Goal: Task Accomplishment & Management: Manage account settings

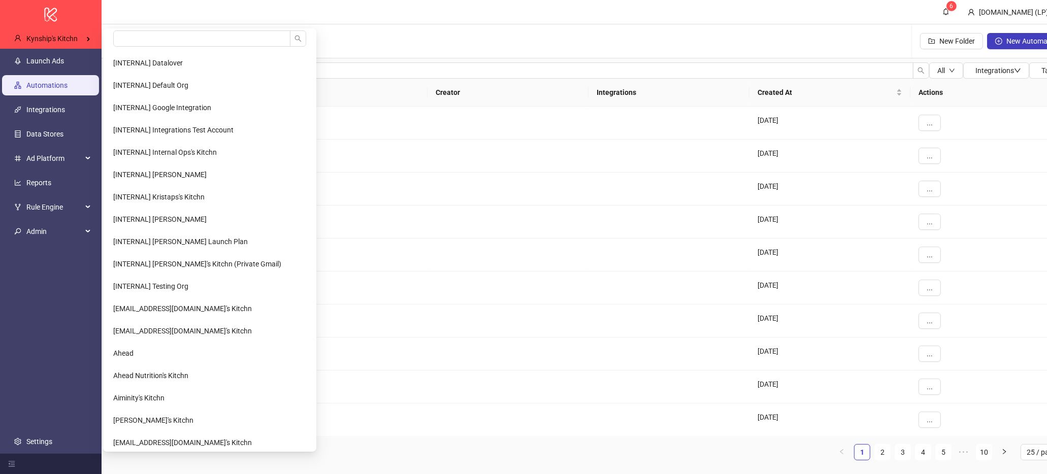
click at [124, 35] on input "search" at bounding box center [201, 38] width 177 height 16
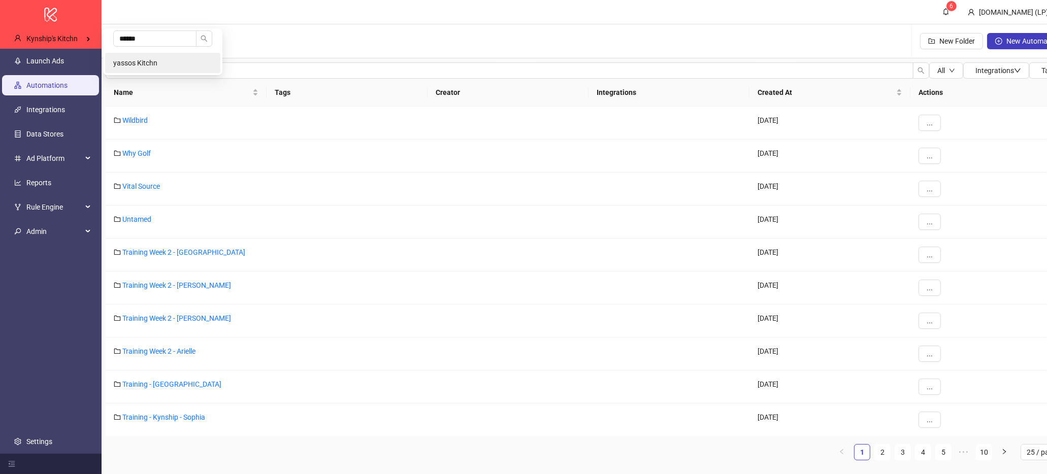
type input "******"
click at [125, 67] on span "yassos Kitchn" at bounding box center [135, 63] width 44 height 8
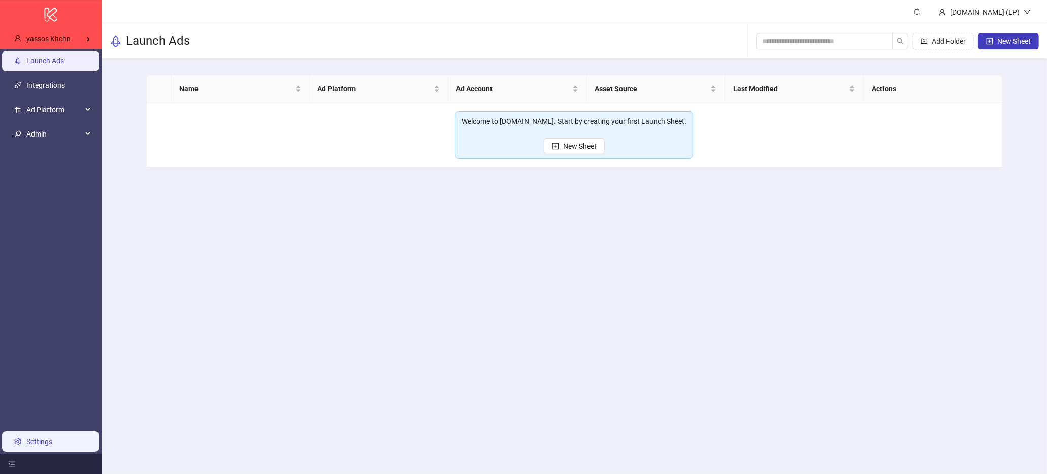
click at [26, 446] on link "Settings" at bounding box center [39, 442] width 26 height 8
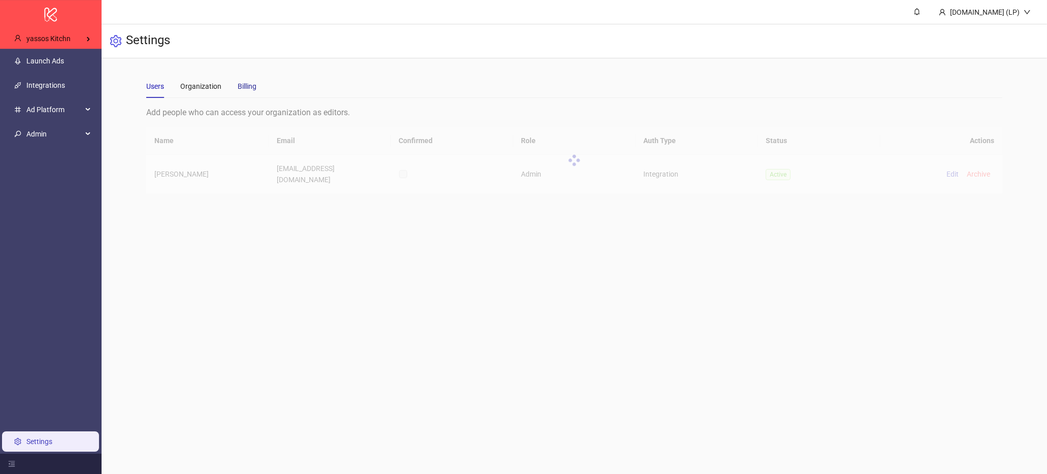
click at [239, 85] on div "Billing" at bounding box center [247, 86] width 19 height 11
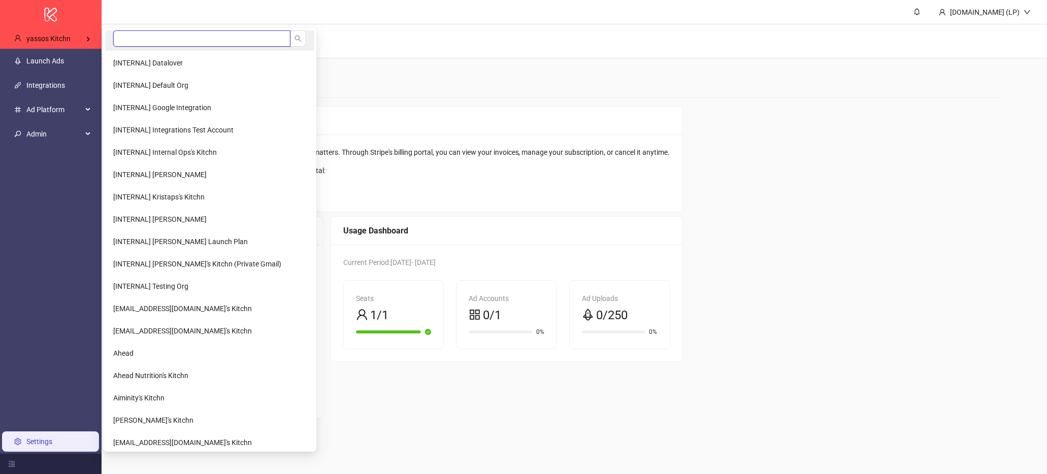
click at [138, 39] on input "search" at bounding box center [201, 38] width 177 height 16
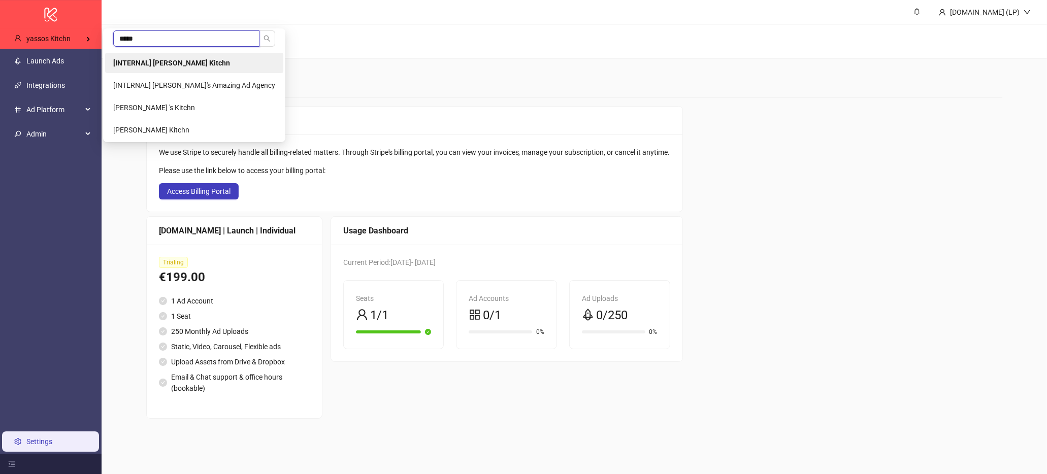
type input "*****"
click at [168, 54] on li "[INTERNAL] Laura Pineda's Kitchn" at bounding box center [194, 63] width 178 height 20
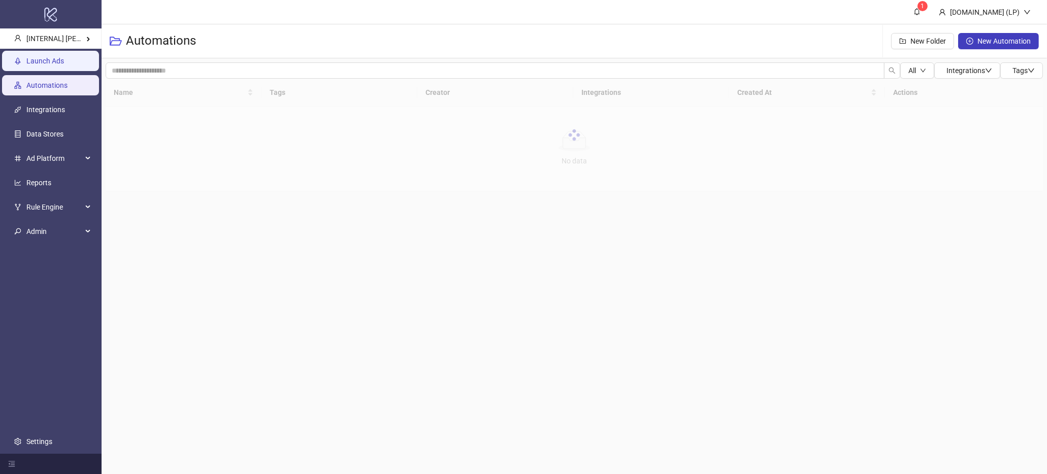
click at [43, 59] on link "Launch Ads" at bounding box center [45, 61] width 38 height 8
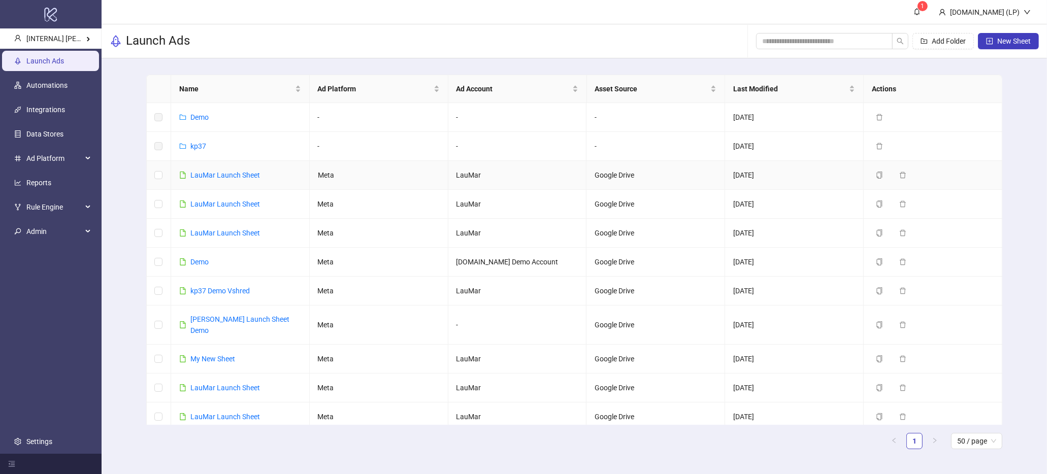
click at [232, 173] on link "LauMar Launch Sheet" at bounding box center [225, 175] width 70 height 8
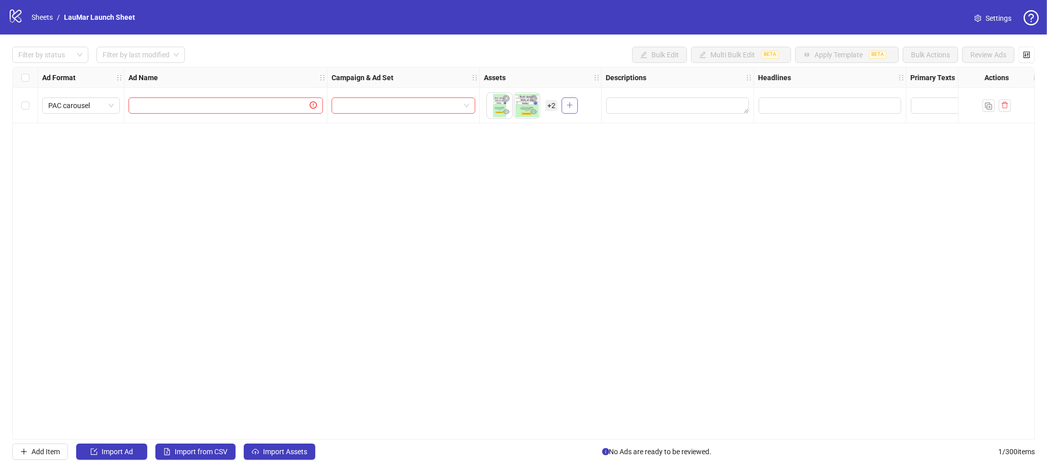
click at [572, 111] on button "button" at bounding box center [570, 105] width 16 height 16
click at [532, 97] on icon "close-circle" at bounding box center [533, 98] width 7 height 7
click at [509, 96] on icon "close-circle" at bounding box center [506, 98] width 7 height 7
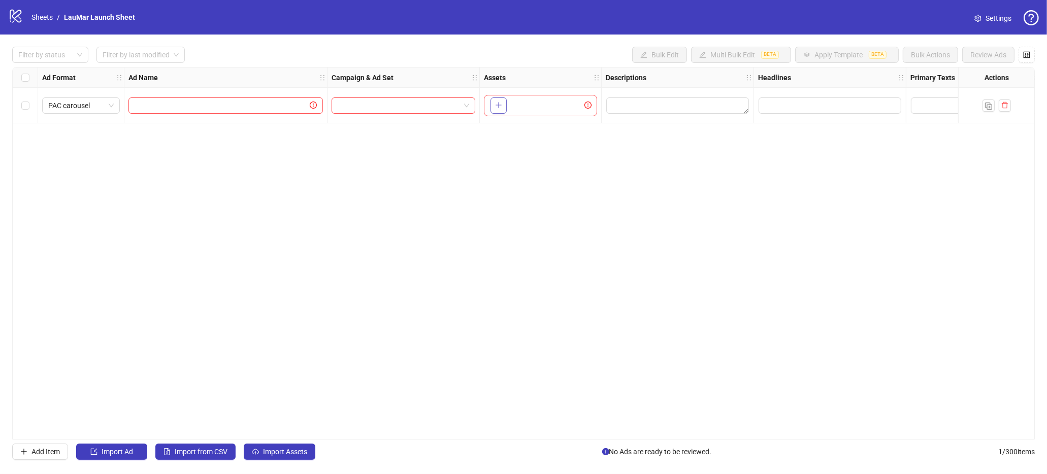
click at [500, 103] on icon "plus" at bounding box center [498, 105] width 7 height 7
click at [574, 104] on button "button" at bounding box center [570, 105] width 16 height 16
click at [550, 107] on span "+ 8" at bounding box center [551, 105] width 12 height 11
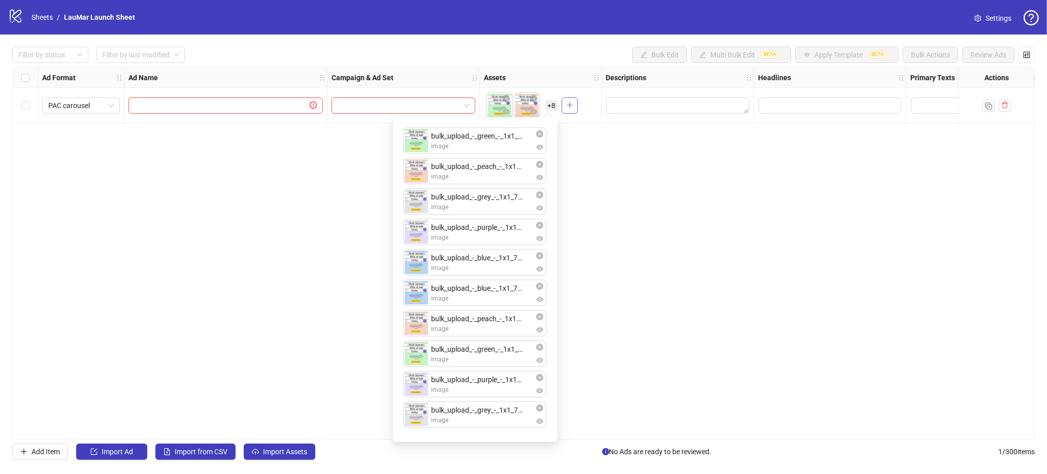
drag, startPoint x: 595, startPoint y: 113, endPoint x: 569, endPoint y: 113, distance: 25.4
click at [595, 113] on div "To pick up a draggable item, press the space bar. While dragging, use the arrow…" at bounding box center [540, 105] width 113 height 31
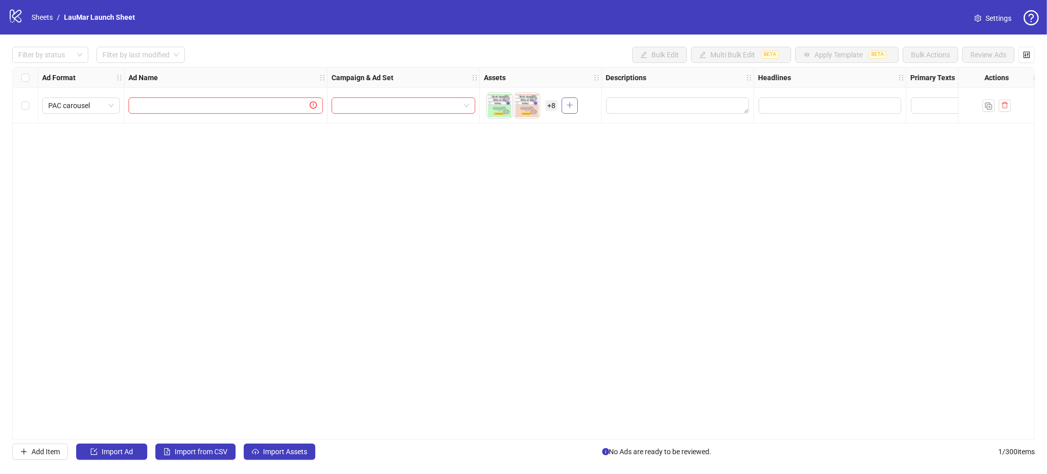
click at [569, 113] on button "button" at bounding box center [570, 105] width 16 height 16
click at [572, 107] on icon "plus" at bounding box center [573, 105] width 7 height 7
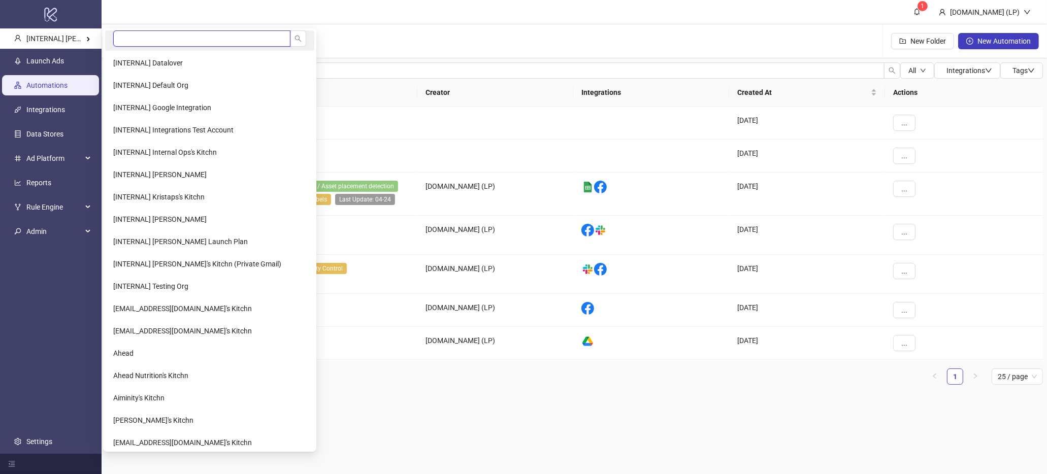
click at [174, 45] on input "search" at bounding box center [201, 38] width 177 height 16
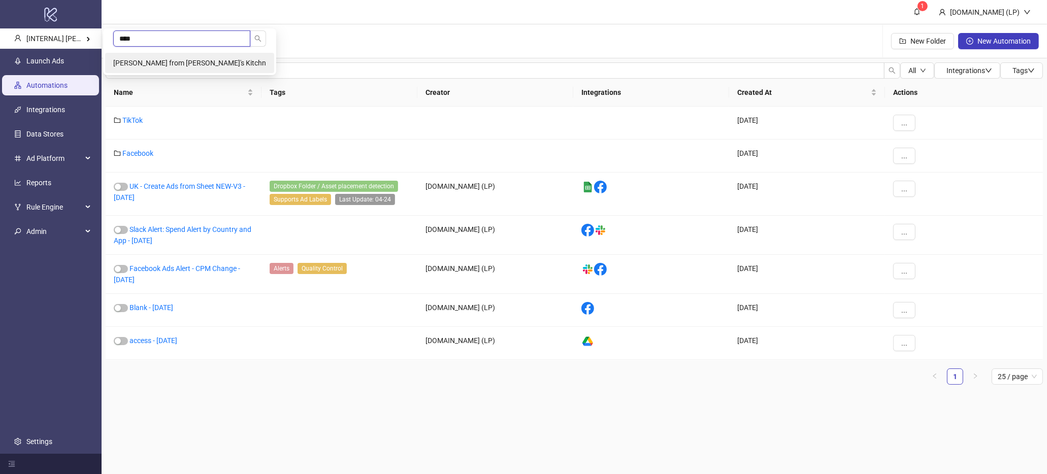
type input "****"
click at [169, 65] on span "[PERSON_NAME] from [PERSON_NAME]'s Kitchn" at bounding box center [189, 63] width 153 height 8
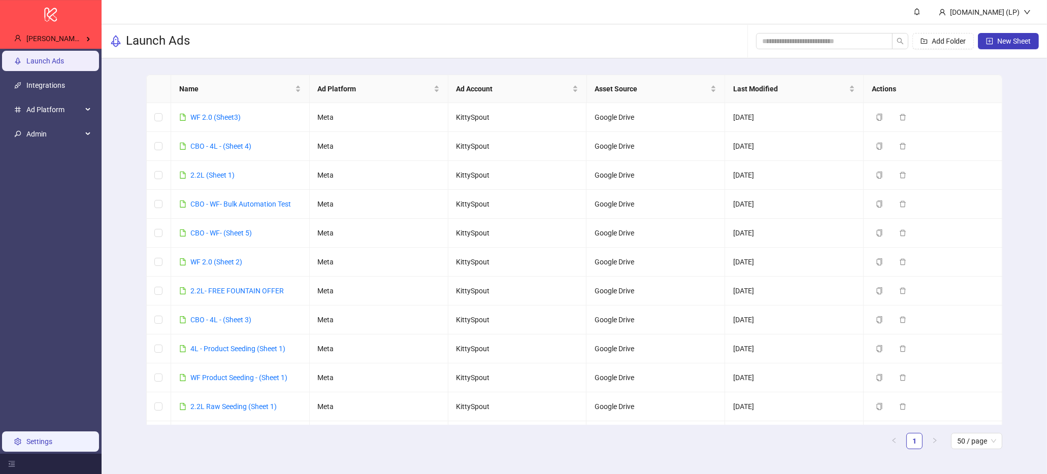
click at [52, 439] on link "Settings" at bounding box center [39, 442] width 26 height 8
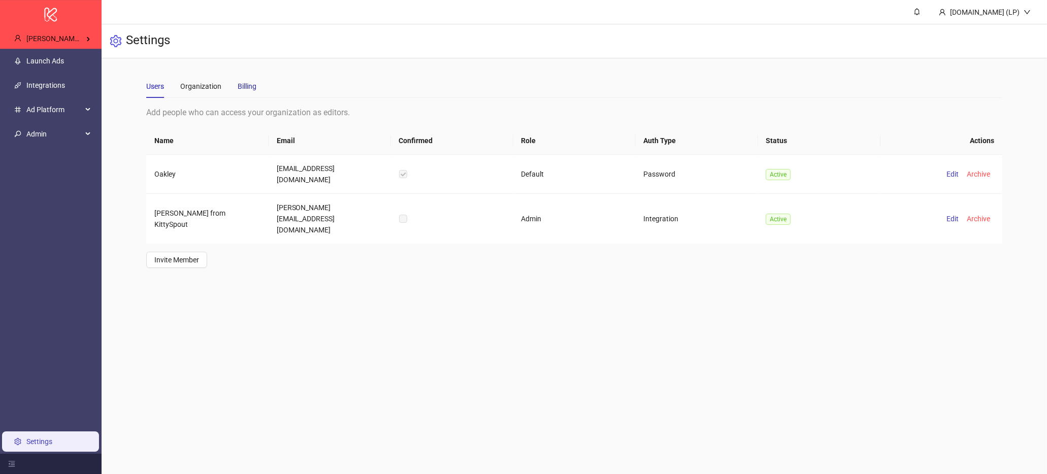
click at [239, 90] on div "Billing" at bounding box center [247, 86] width 19 height 11
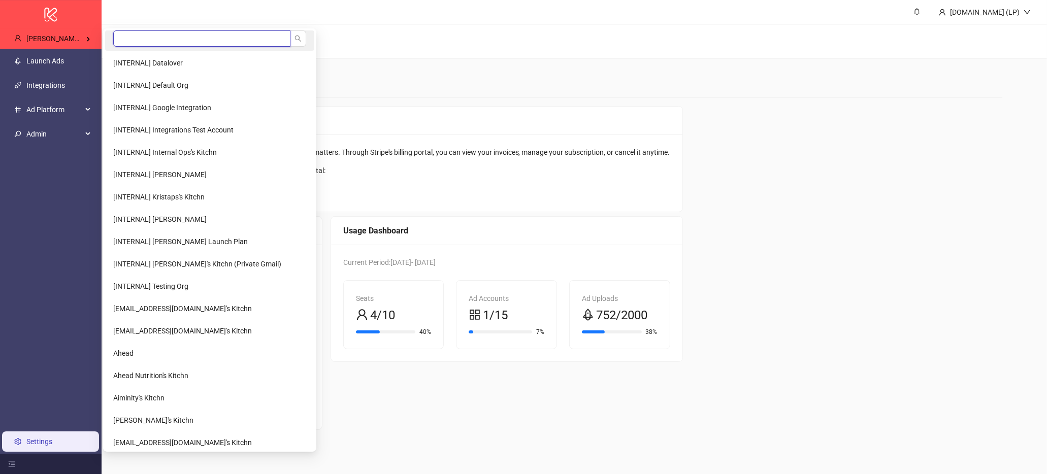
click at [164, 43] on input "search" at bounding box center [201, 38] width 177 height 16
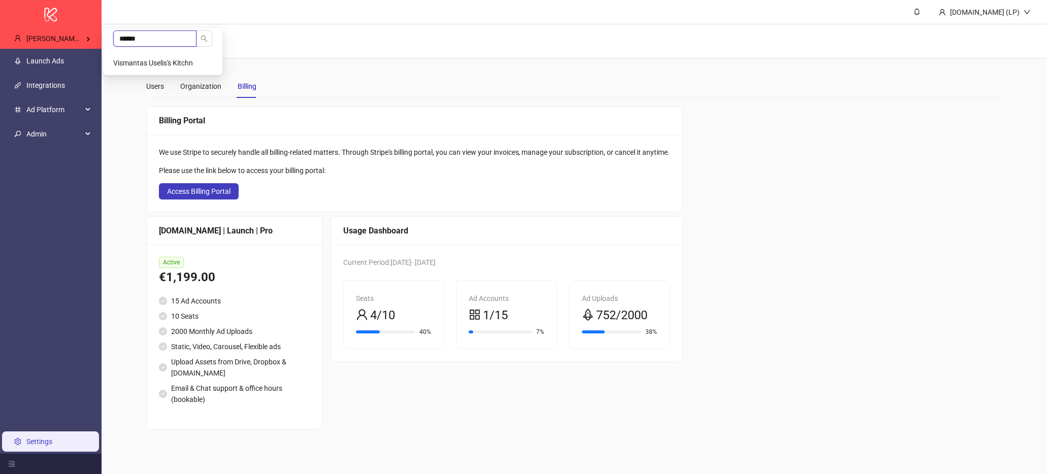
type input "******"
click at [154, 62] on span "Vismantas Uselis's Kitchn" at bounding box center [153, 63] width 80 height 8
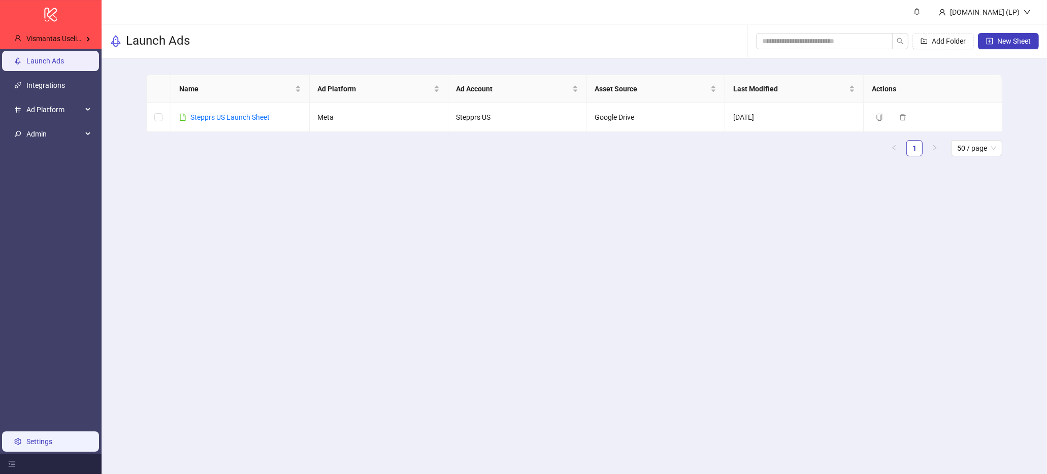
click at [34, 443] on link "Settings" at bounding box center [39, 442] width 26 height 8
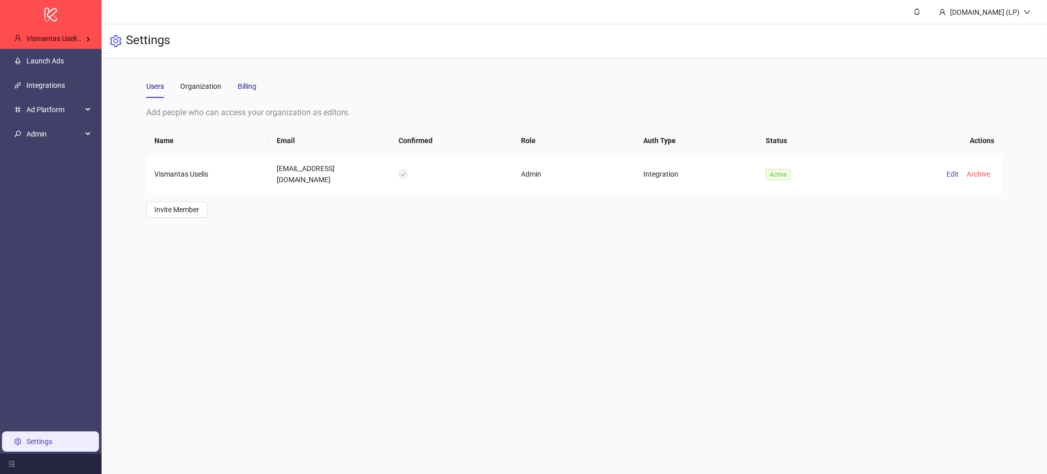
click at [245, 91] on div "Billing" at bounding box center [247, 86] width 19 height 11
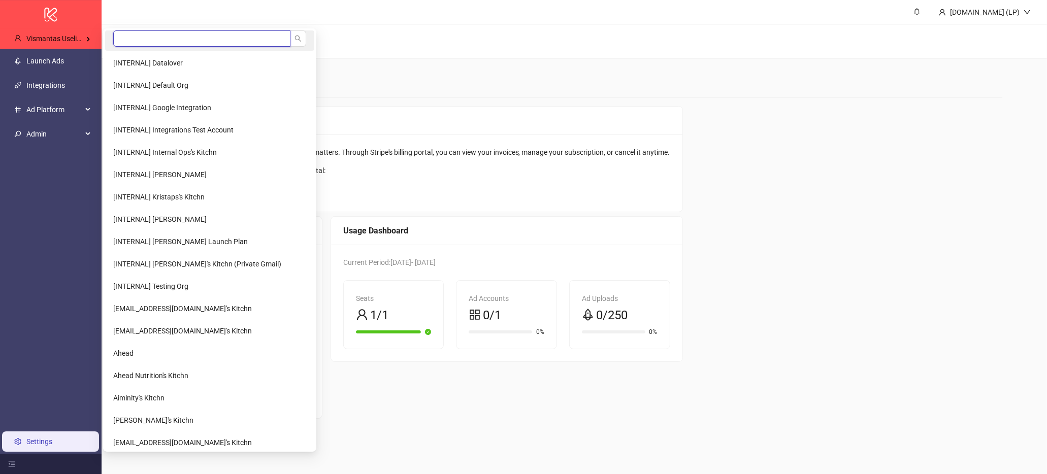
click at [167, 36] on input "search" at bounding box center [201, 38] width 177 height 16
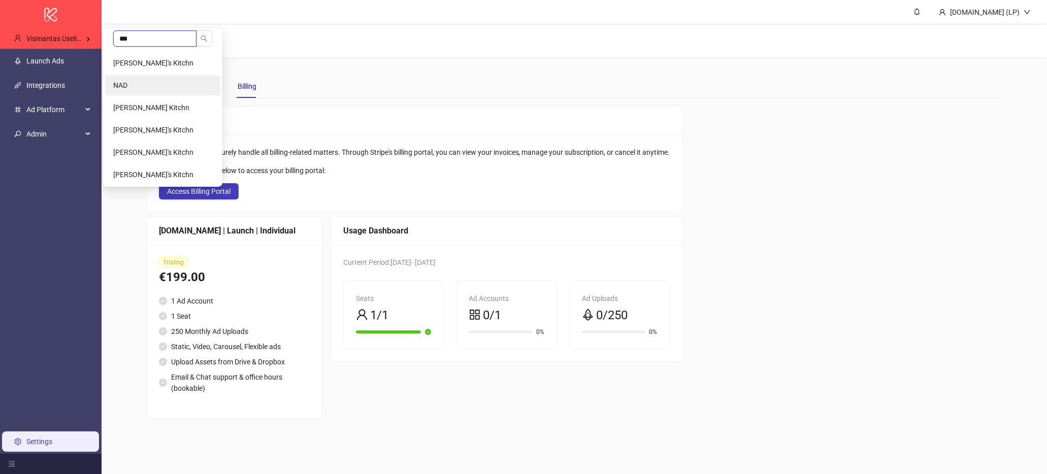
type input "***"
click at [183, 84] on li "NAD" at bounding box center [162, 85] width 115 height 20
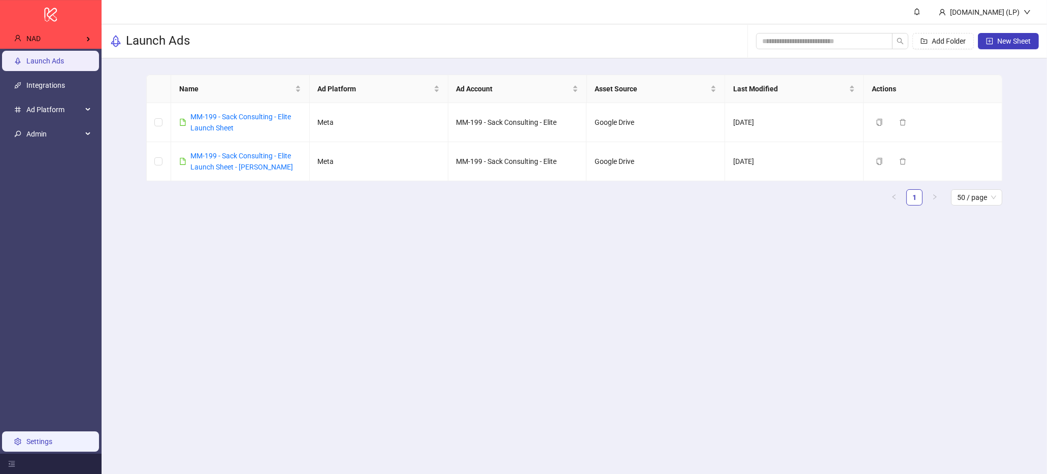
click at [26, 444] on link "Settings" at bounding box center [39, 442] width 26 height 8
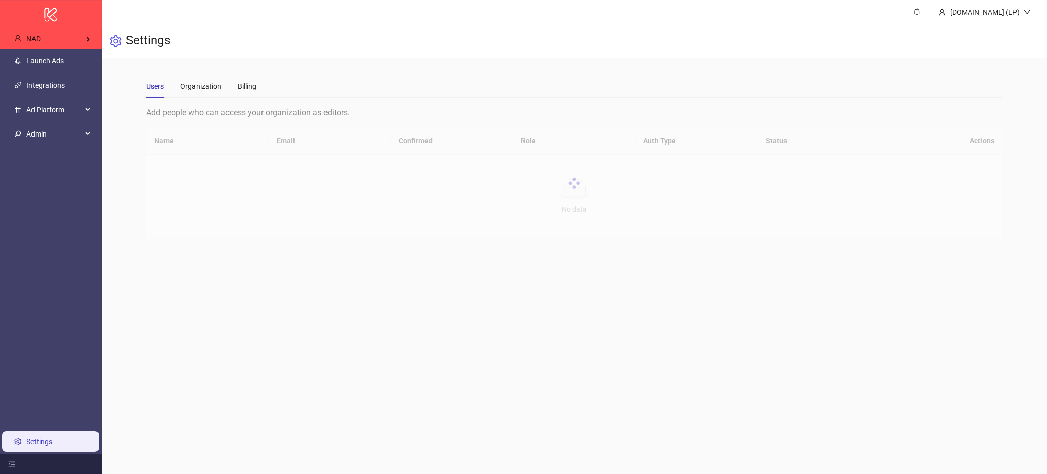
click at [259, 85] on div "Users Organization Billing" at bounding box center [574, 86] width 856 height 23
click at [242, 90] on div "Billing" at bounding box center [247, 86] width 19 height 11
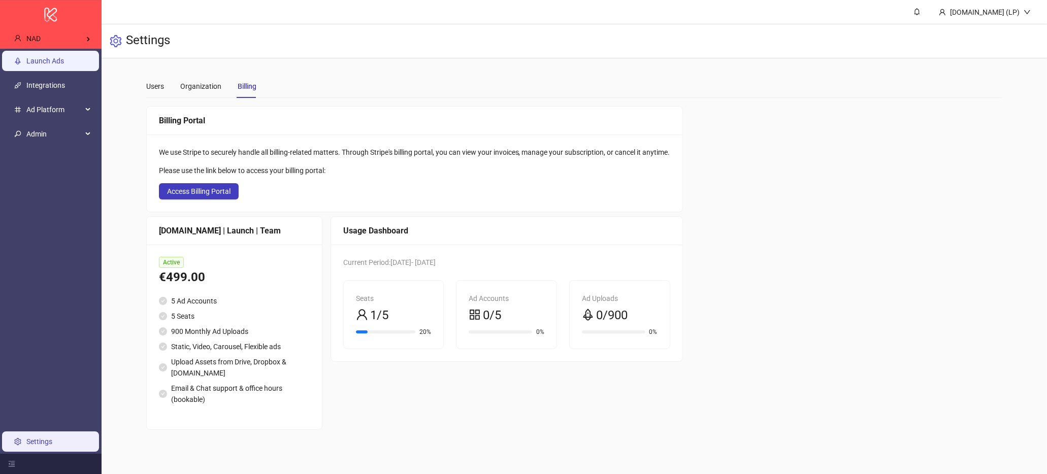
click at [64, 65] on link "Launch Ads" at bounding box center [45, 61] width 38 height 8
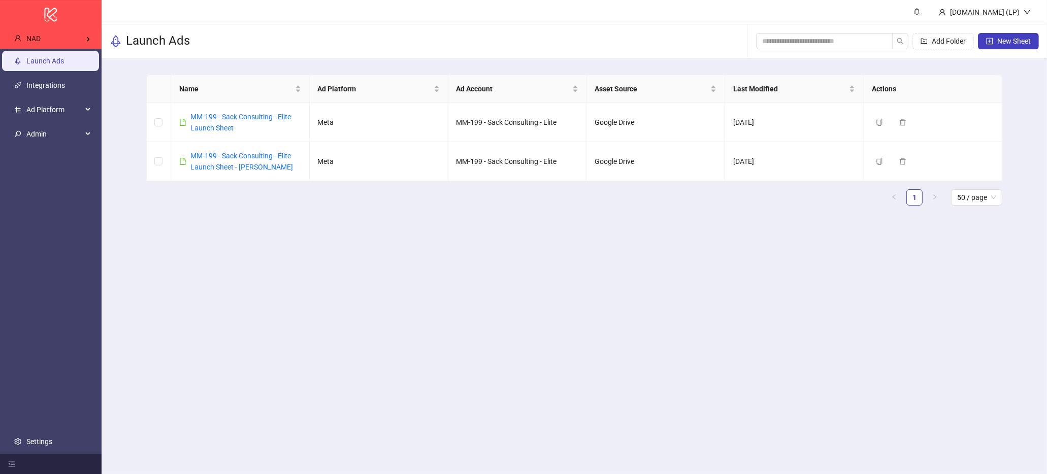
click at [37, 427] on ul "Launch Ads Integrations Ad Platform Admin Settings" at bounding box center [51, 251] width 102 height 405
click at [33, 438] on link "Settings" at bounding box center [39, 442] width 26 height 8
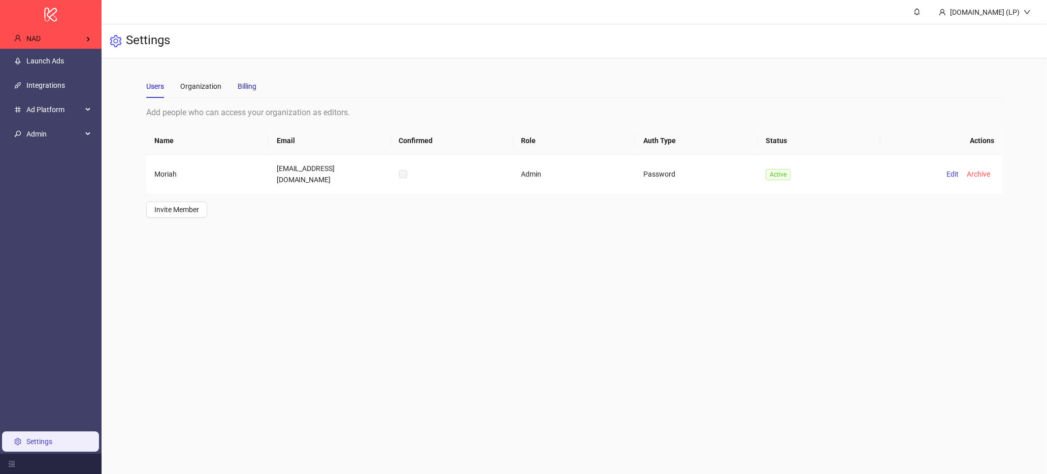
click at [247, 87] on div "Billing" at bounding box center [247, 86] width 19 height 11
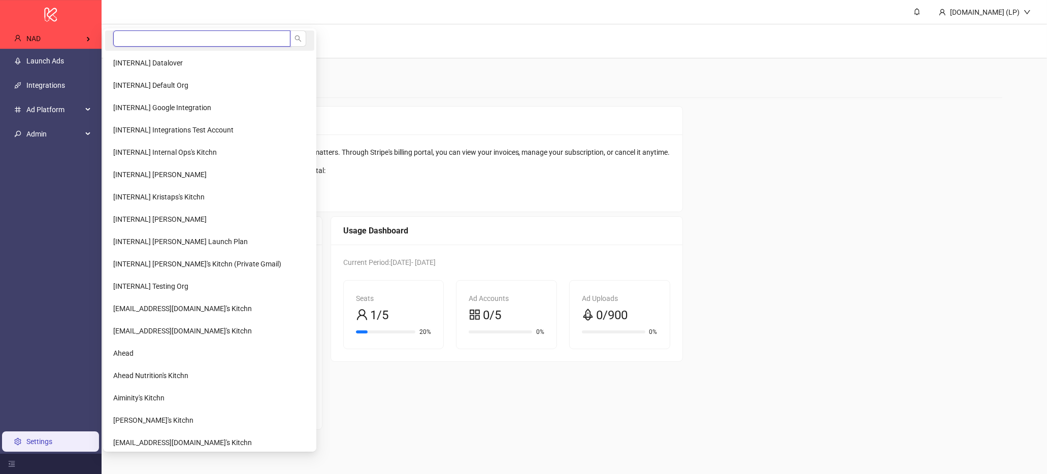
click at [144, 39] on input "search" at bounding box center [201, 38] width 177 height 16
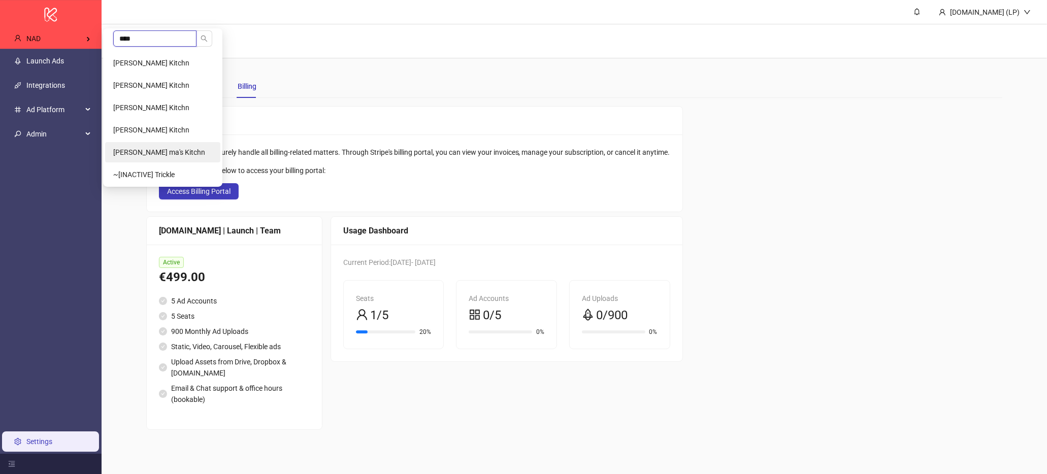
type input "****"
click at [161, 154] on span "Ricky ma's Kitchn" at bounding box center [159, 152] width 92 height 8
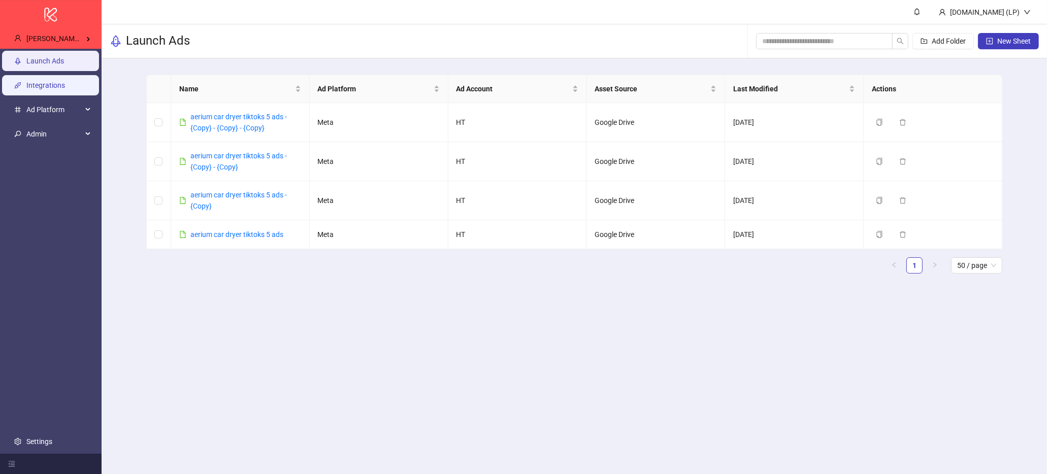
click at [39, 89] on link "Integrations" at bounding box center [45, 85] width 39 height 8
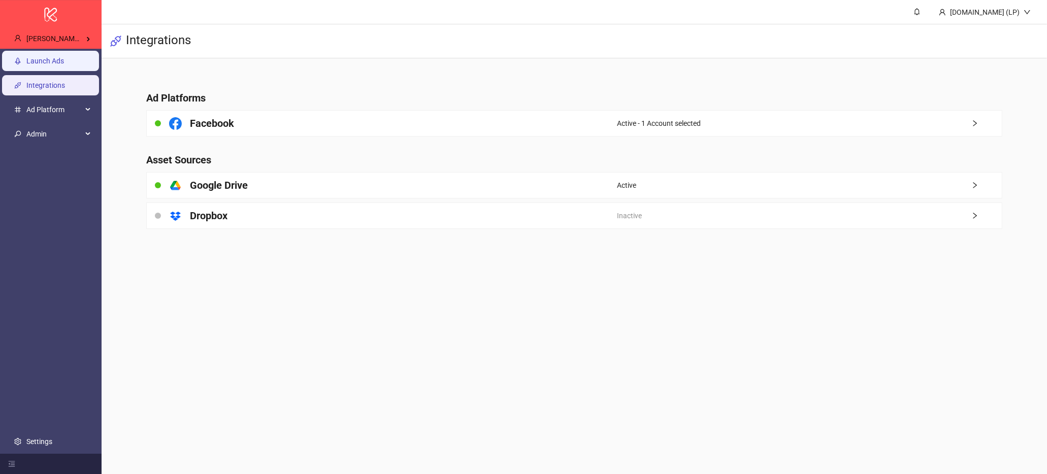
click at [56, 65] on link "Launch Ads" at bounding box center [45, 61] width 38 height 8
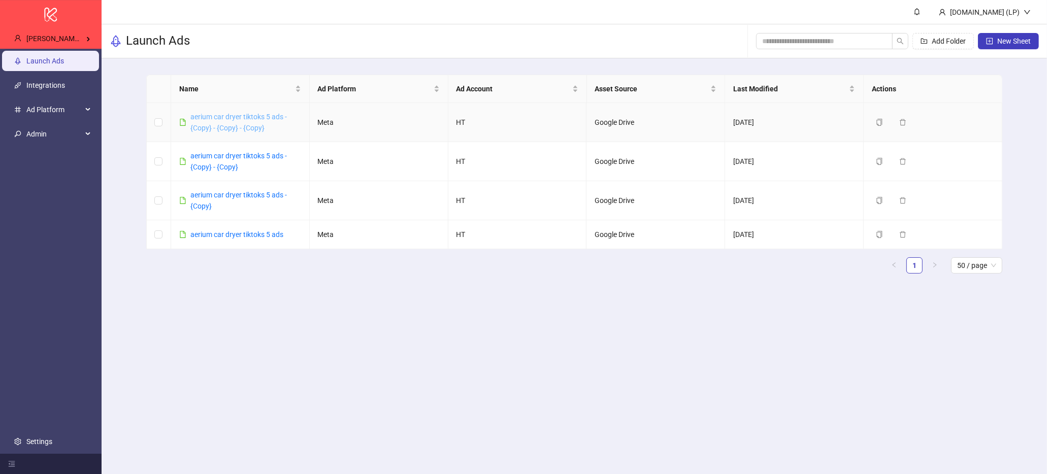
click at [236, 129] on link "aerium car dryer tiktoks 5 ads - {Copy} - {Copy} - {Copy}" at bounding box center [238, 122] width 96 height 19
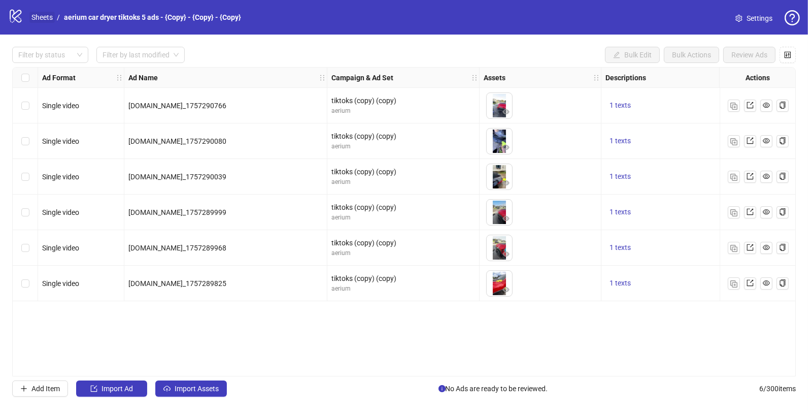
click at [29, 19] on link "Sheets" at bounding box center [41, 17] width 25 height 11
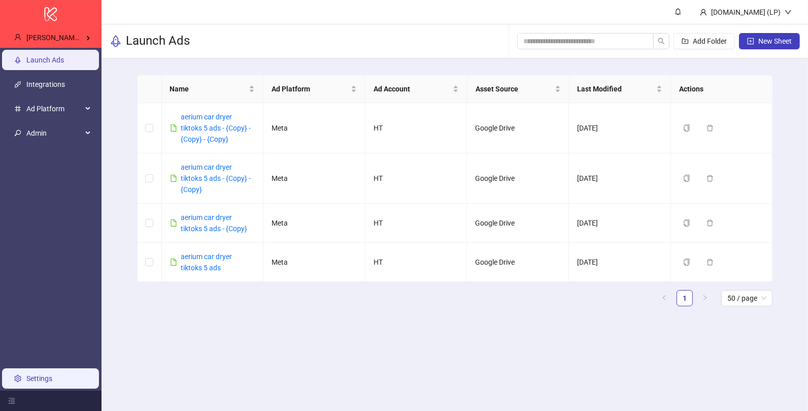
click at [46, 381] on link "Settings" at bounding box center [39, 378] width 26 height 8
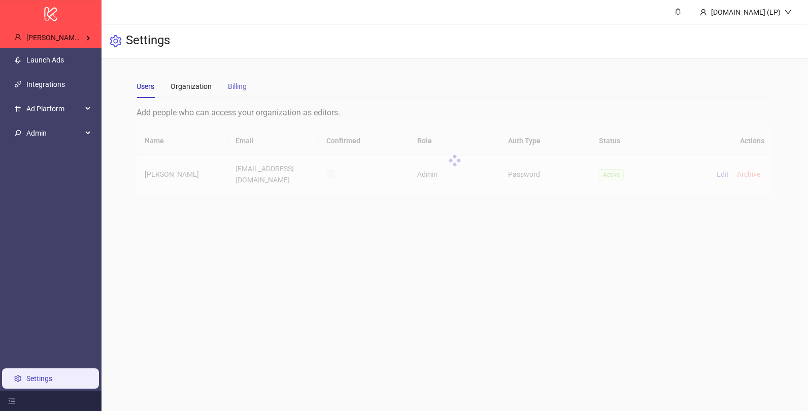
click at [240, 78] on div "Billing" at bounding box center [237, 86] width 19 height 23
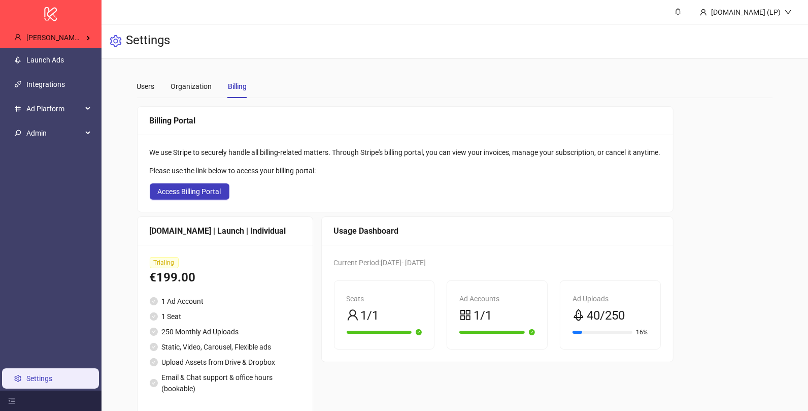
scroll to position [23, 0]
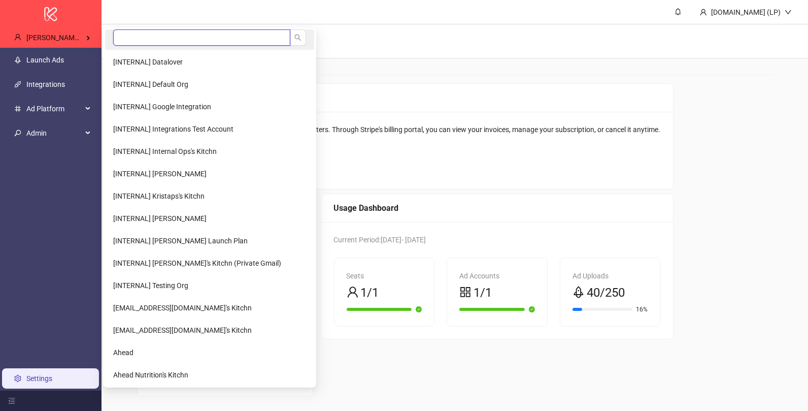
click at [159, 30] on input "search" at bounding box center [201, 37] width 177 height 16
type input "********"
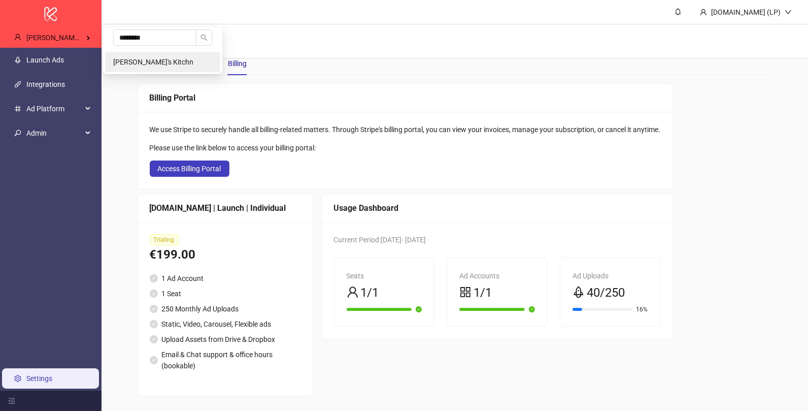
click at [148, 59] on span "Jonas Brusselmans's Kitchn" at bounding box center [153, 62] width 80 height 8
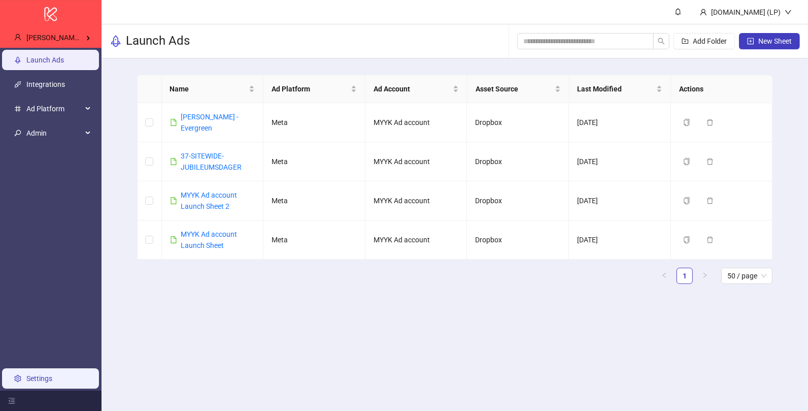
click at [52, 382] on link "Settings" at bounding box center [39, 378] width 26 height 8
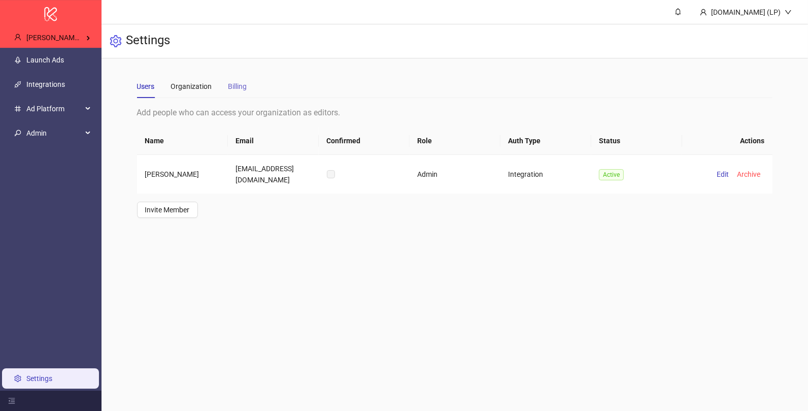
click at [238, 79] on div "Billing" at bounding box center [237, 86] width 19 height 23
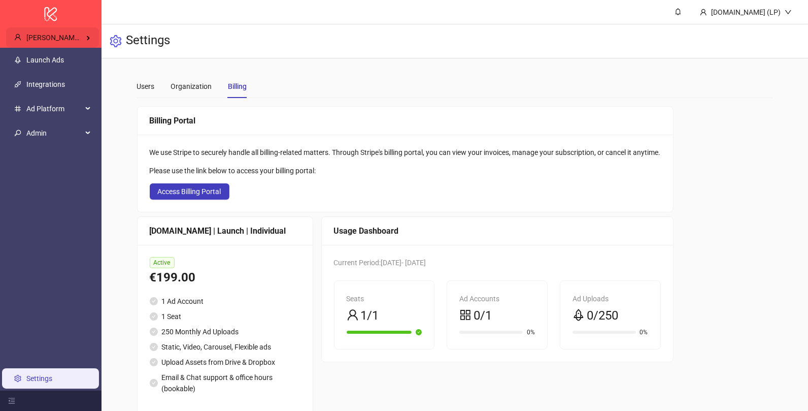
click at [89, 39] on span "Jonas Brusselmans's Kitchn" at bounding box center [66, 38] width 80 height 8
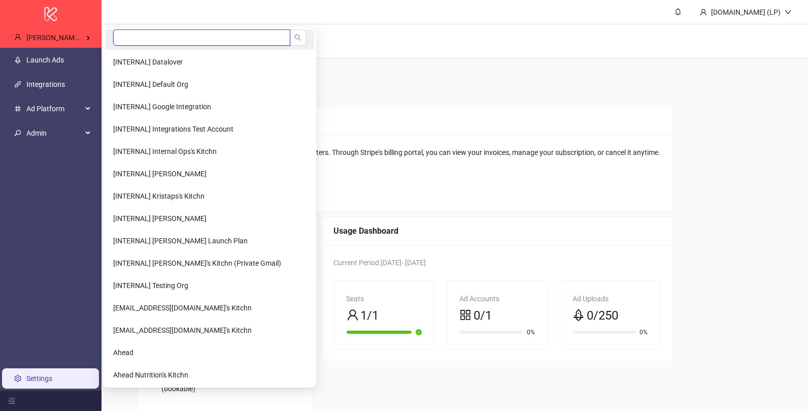
click at [162, 39] on input "search" at bounding box center [201, 37] width 177 height 16
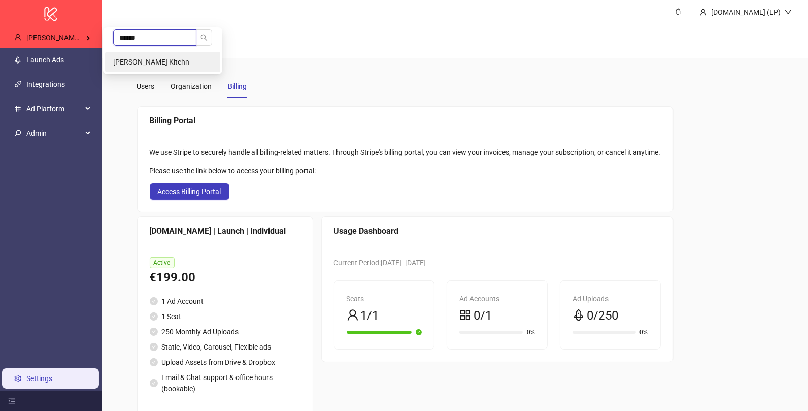
type input "******"
click at [182, 63] on li "Carmel Segal's Kitchn" at bounding box center [162, 62] width 115 height 20
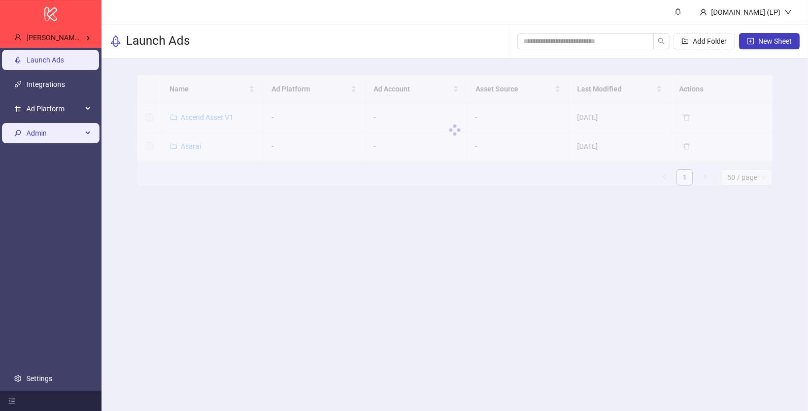
click at [73, 129] on span "Admin" at bounding box center [54, 133] width 56 height 20
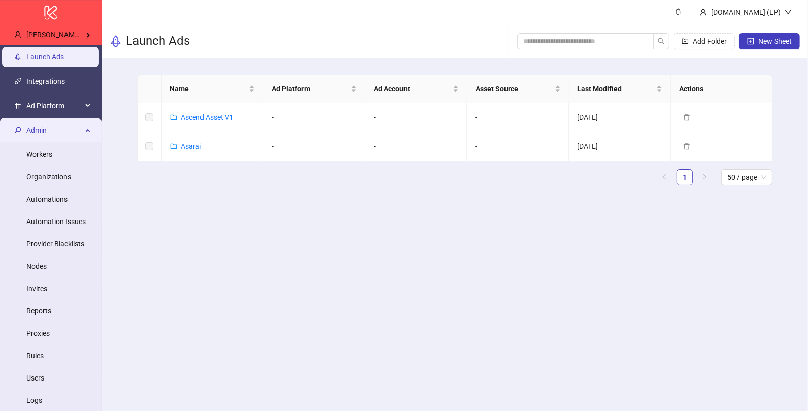
click at [37, 139] on span "Admin" at bounding box center [54, 130] width 56 height 20
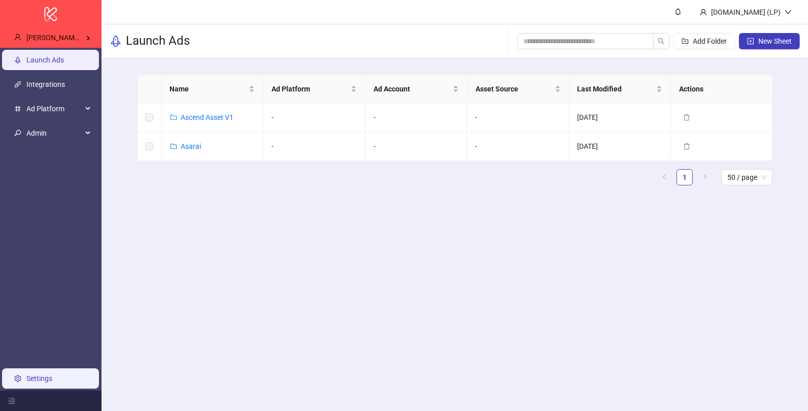
click at [26, 374] on link "Settings" at bounding box center [39, 378] width 26 height 8
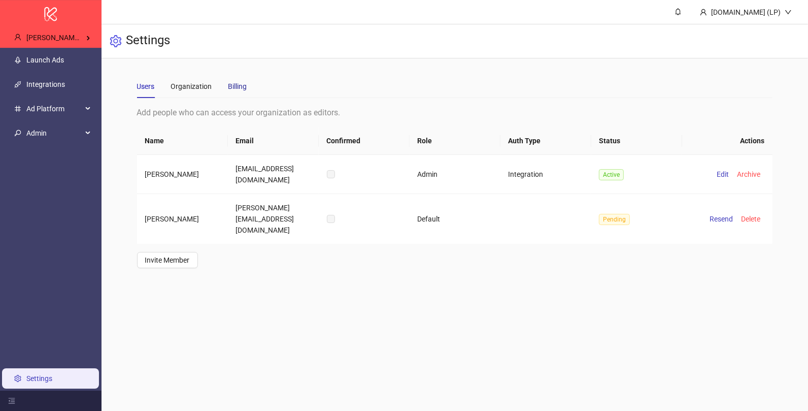
click at [235, 89] on div "Billing" at bounding box center [237, 86] width 19 height 11
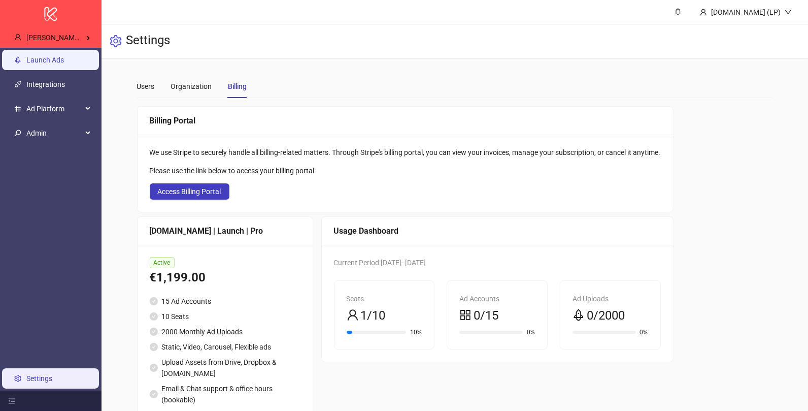
click at [50, 64] on link "Launch Ads" at bounding box center [45, 60] width 38 height 8
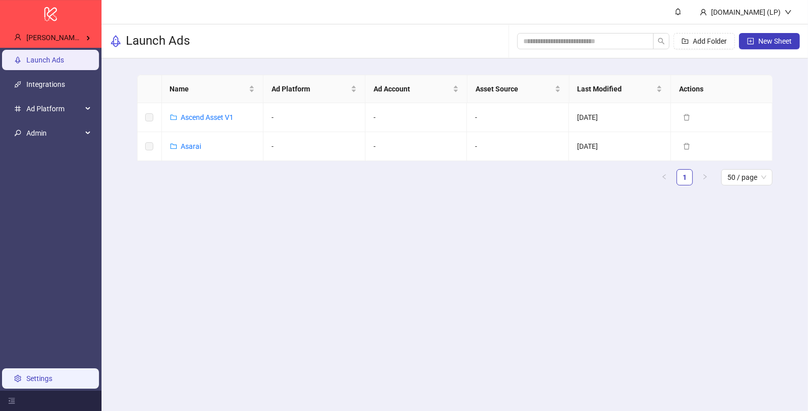
click at [52, 374] on link "Settings" at bounding box center [39, 378] width 26 height 8
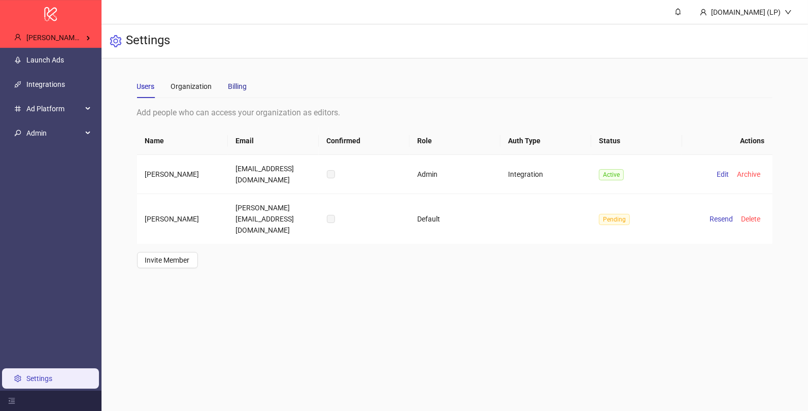
click at [237, 84] on div "Billing" at bounding box center [237, 86] width 19 height 11
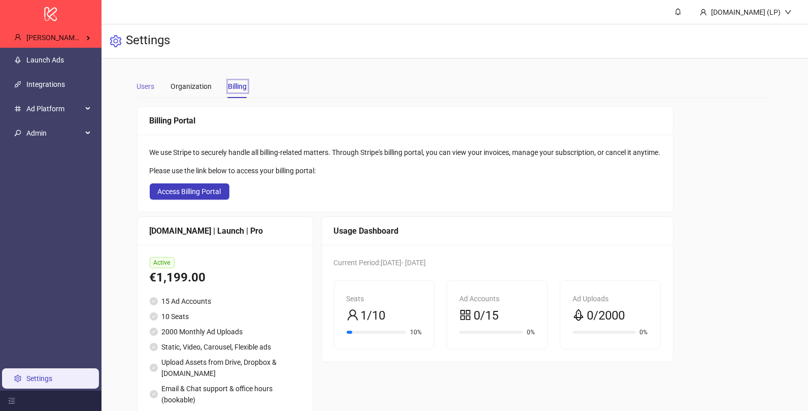
click at [145, 92] on div "Users" at bounding box center [146, 86] width 18 height 23
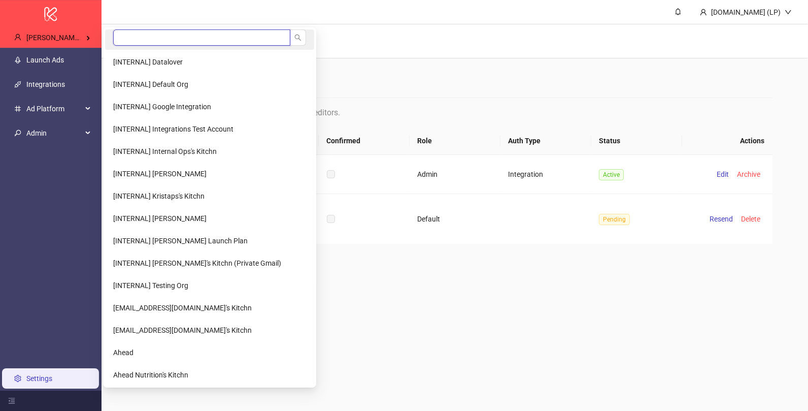
click at [134, 34] on input "search" at bounding box center [201, 37] width 177 height 16
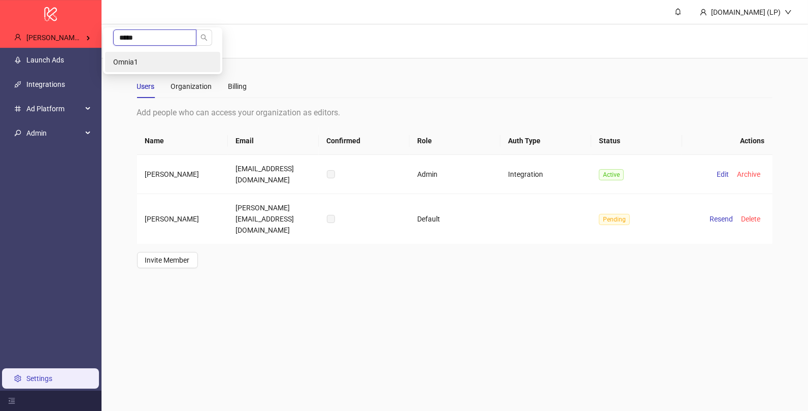
type input "*****"
click at [124, 56] on li "Omnia1" at bounding box center [162, 62] width 115 height 20
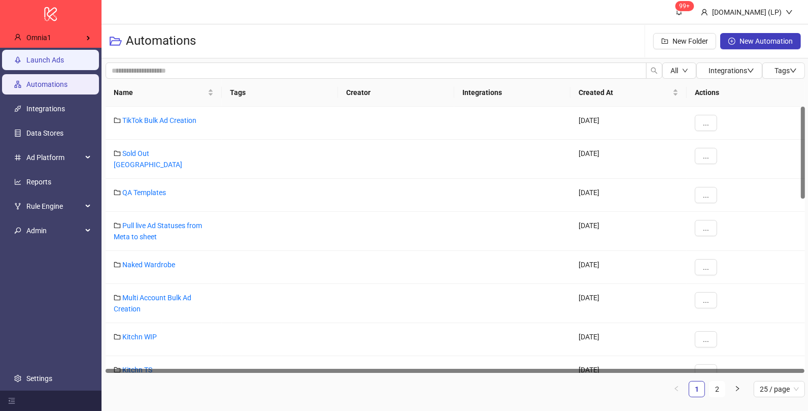
click at [59, 59] on link "Launch Ads" at bounding box center [45, 60] width 38 height 8
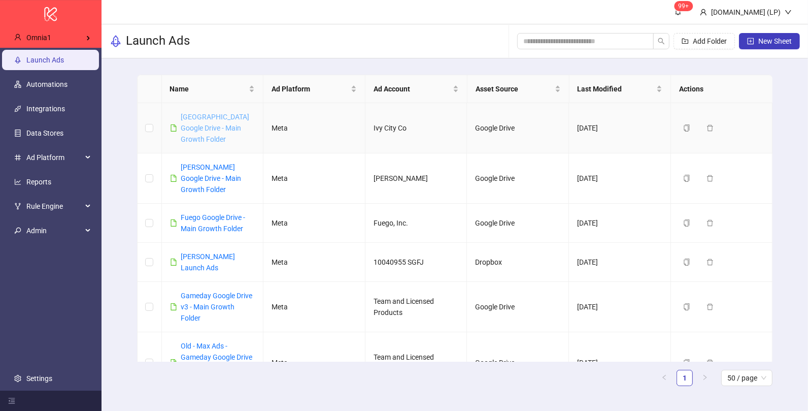
click at [199, 126] on link "[GEOGRAPHIC_DATA] Google Drive - Main Growth Folder" at bounding box center [215, 128] width 69 height 30
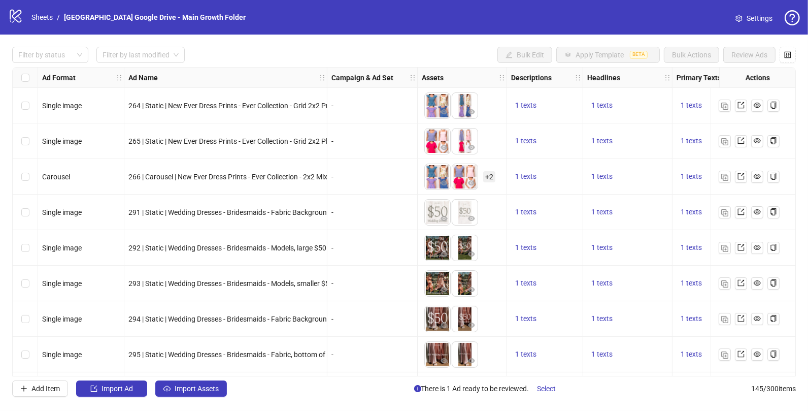
click at [744, 18] on link "Settings" at bounding box center [754, 18] width 53 height 16
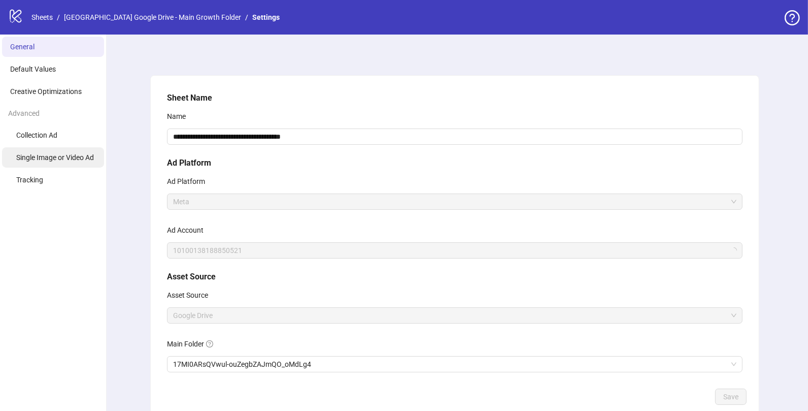
click at [61, 160] on span "Single Image or Video Ad" at bounding box center [55, 157] width 78 height 8
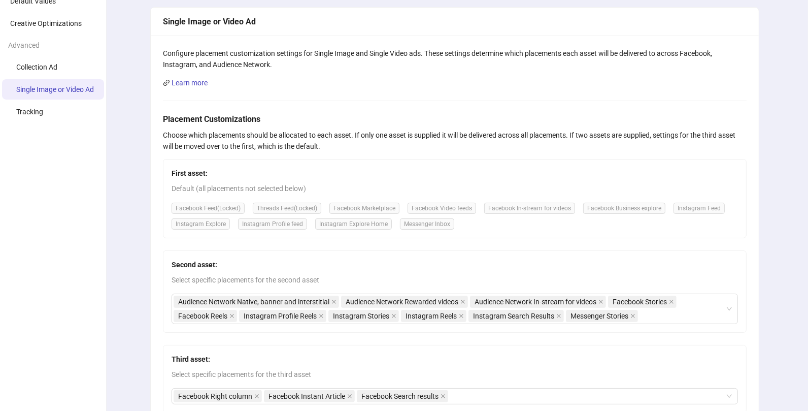
scroll to position [65, 0]
